Goal: Find specific page/section: Find specific page/section

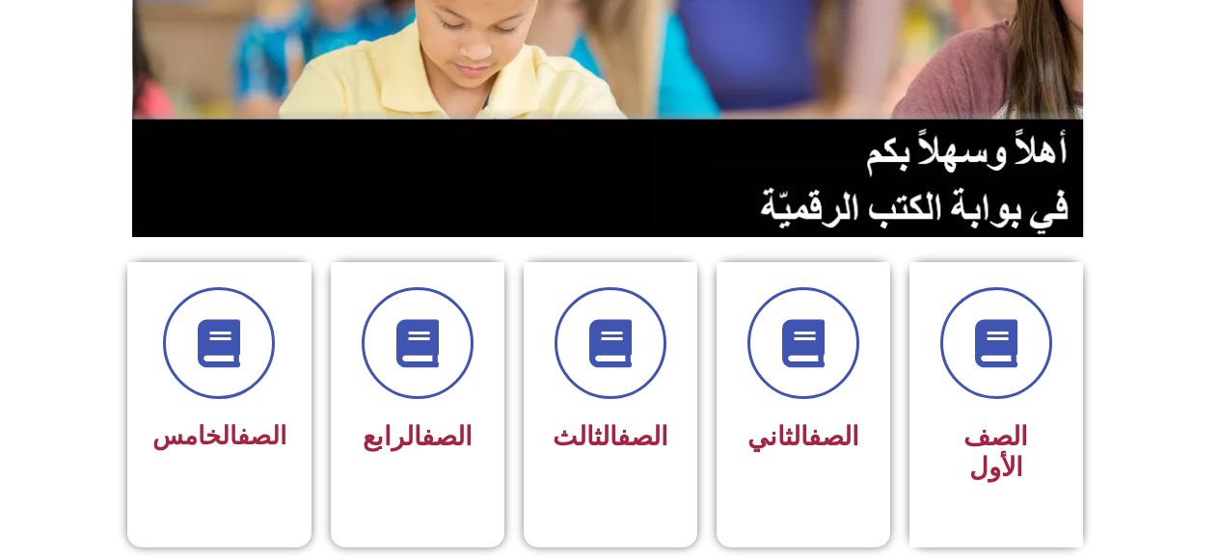
scroll to position [236, 0]
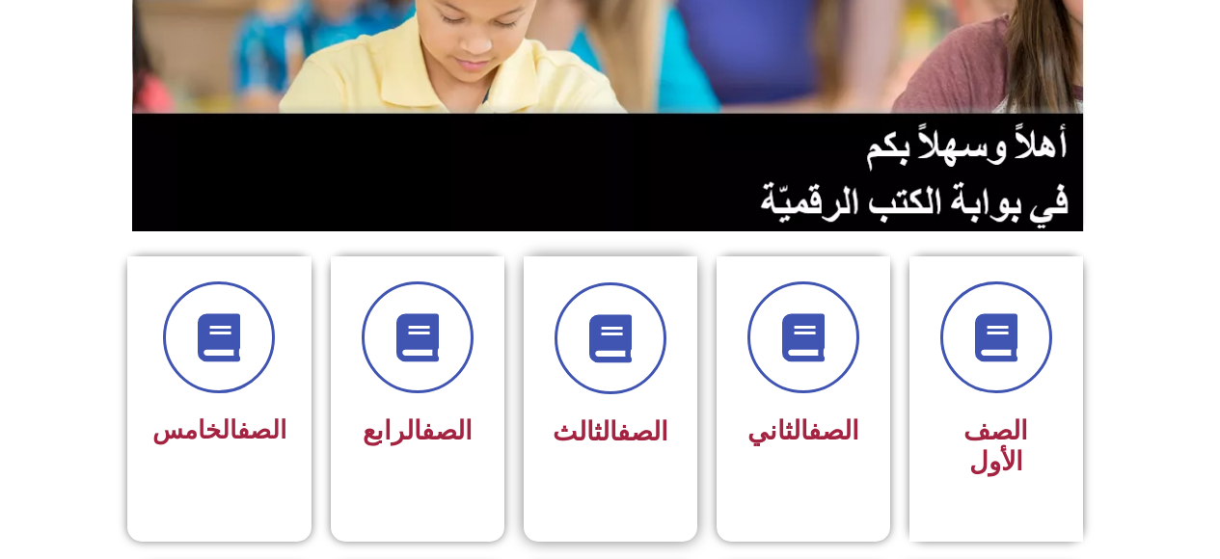
click at [657, 482] on div "الصف الثالث" at bounding box center [611, 385] width 174 height 256
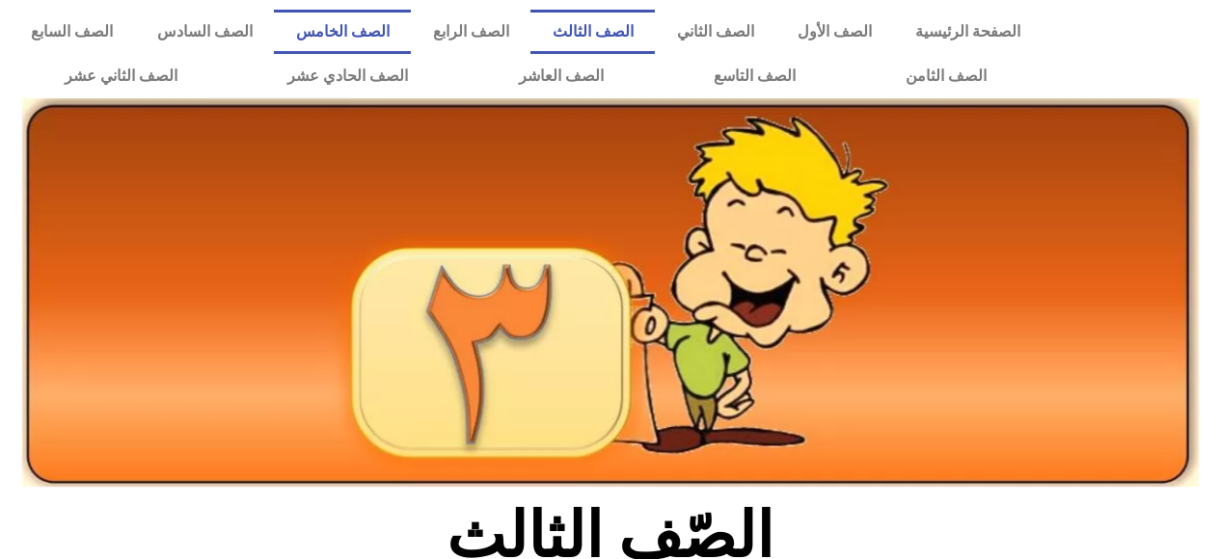
click at [411, 52] on link "الصف الخامس" at bounding box center [342, 32] width 137 height 44
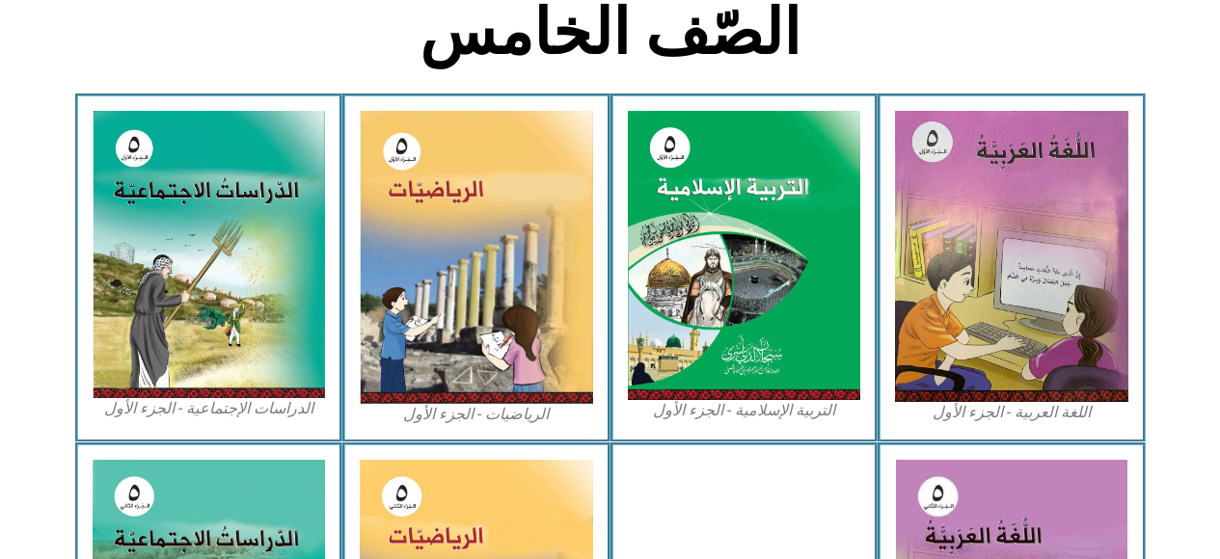
scroll to position [463, 0]
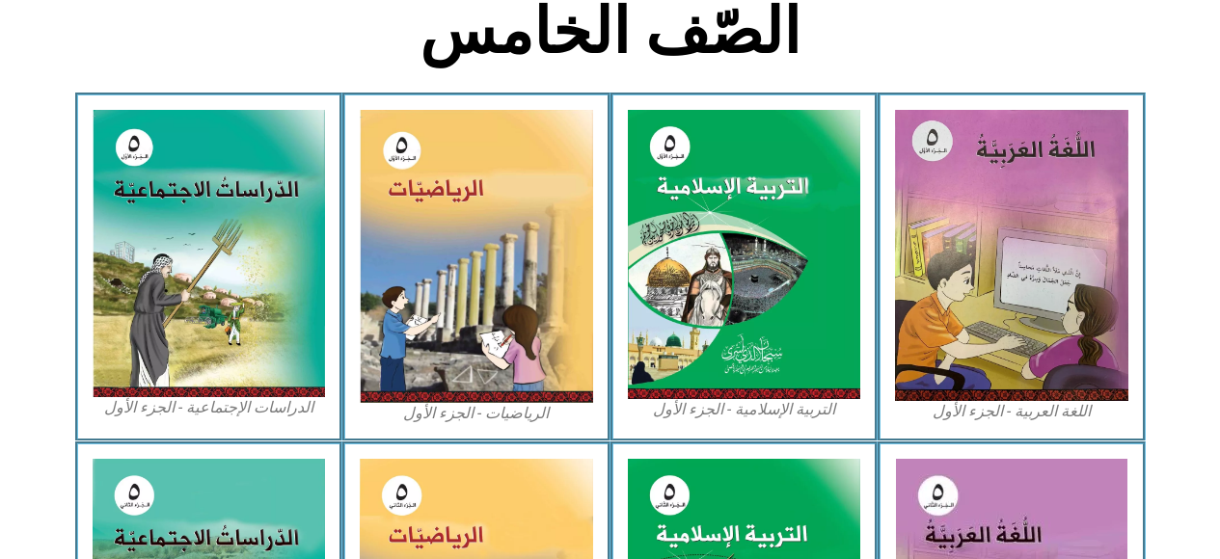
click at [451, 331] on img at bounding box center [476, 256] width 233 height 293
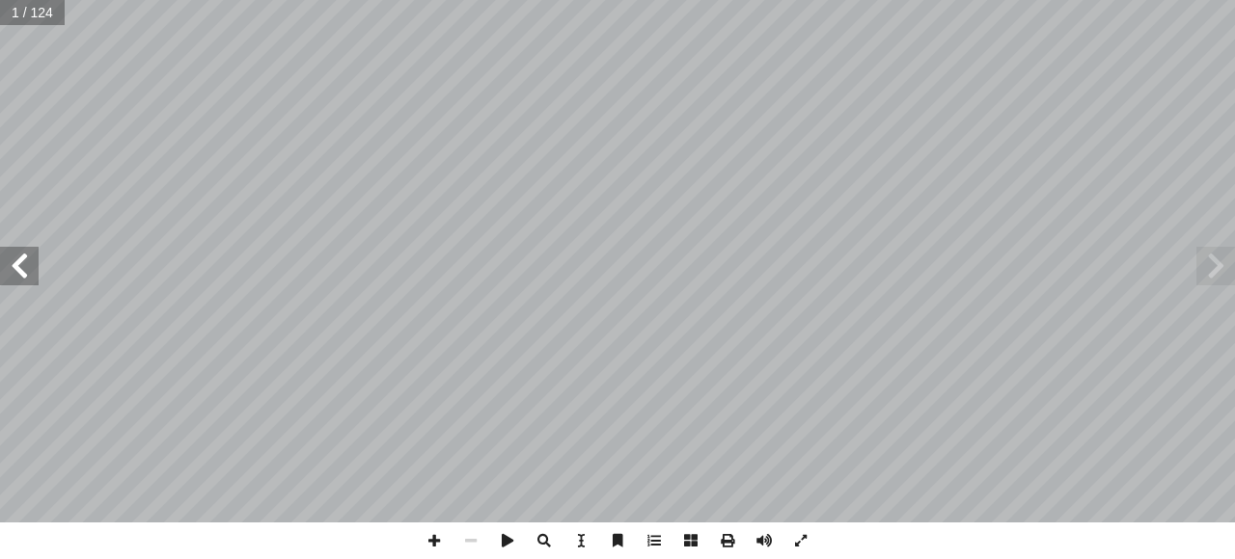
click at [19, 258] on span at bounding box center [19, 266] width 39 height 39
click at [21, 265] on span at bounding box center [19, 266] width 39 height 39
click at [21, 258] on span at bounding box center [19, 266] width 39 height 39
click at [15, 260] on span at bounding box center [19, 266] width 39 height 39
